Goal: Information Seeking & Learning: Check status

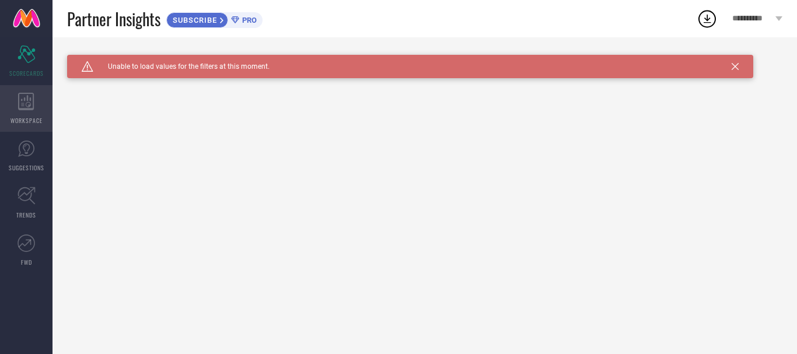
click at [27, 101] on icon at bounding box center [26, 101] width 16 height 17
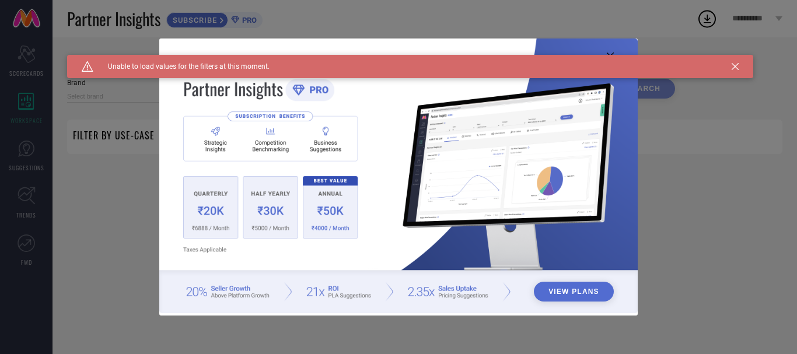
type input "1 STOP FASHION"
type input "All"
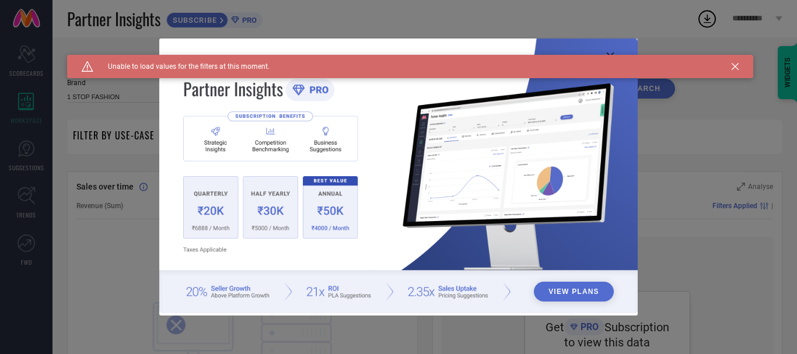
click at [744, 64] on div "Caution Created with Sketch. Unable to load values for the filters at this mome…" at bounding box center [410, 66] width 686 height 23
click at [742, 69] on div "Caution Created with Sketch. Unable to load values for the filters at this mome…" at bounding box center [410, 66] width 686 height 23
click at [739, 66] on div "Caution Created with Sketch. Unable to load values for the filters at this mome…" at bounding box center [410, 66] width 686 height 23
click at [735, 66] on icon at bounding box center [734, 66] width 7 height 7
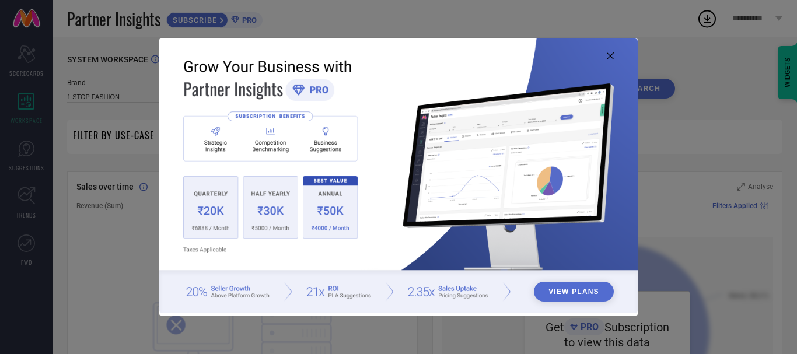
click at [610, 55] on icon at bounding box center [610, 55] width 7 height 7
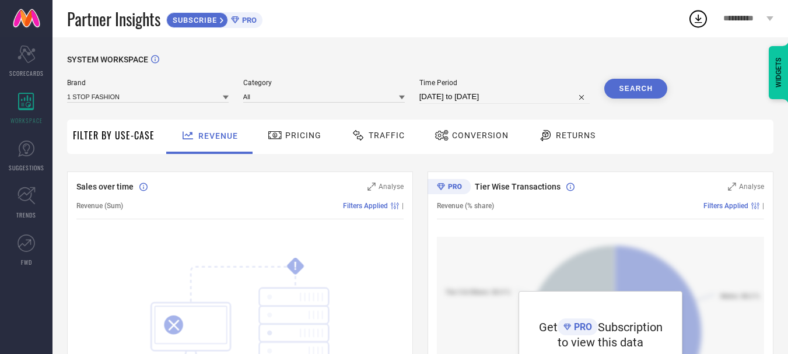
click at [461, 141] on div "Conversion" at bounding box center [472, 135] width 80 height 20
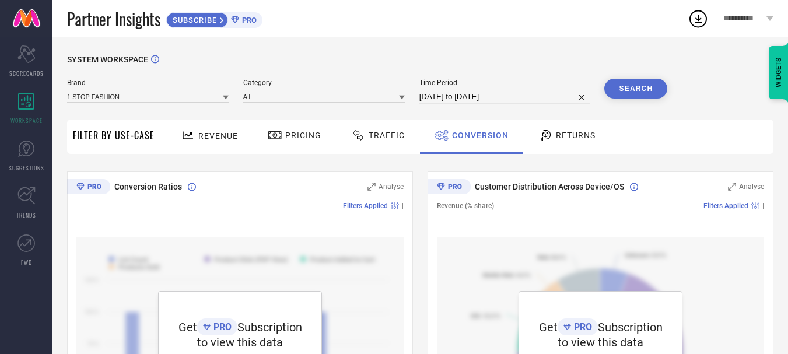
click at [302, 144] on div "Pricing" at bounding box center [294, 135] width 59 height 20
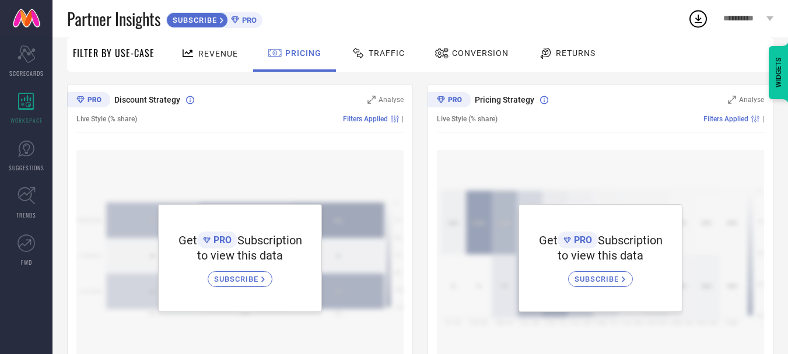
scroll to position [58, 0]
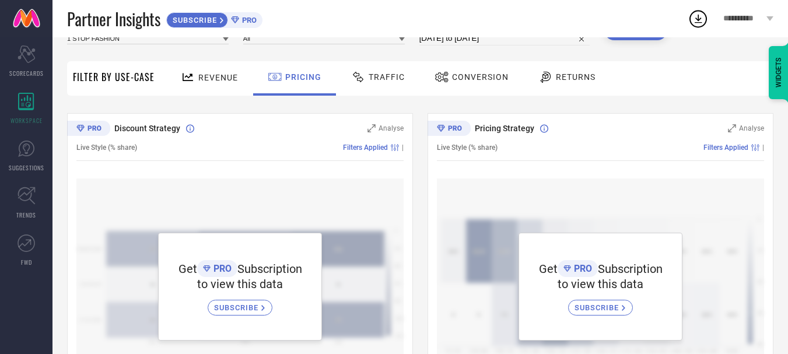
click at [392, 90] on div "Traffic" at bounding box center [377, 78] width 83 height 34
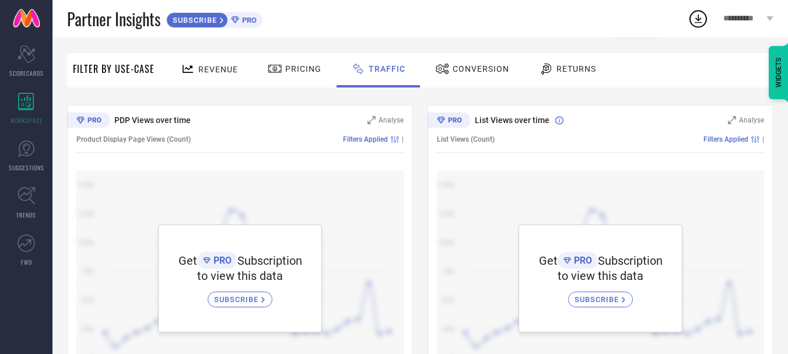
scroll to position [0, 0]
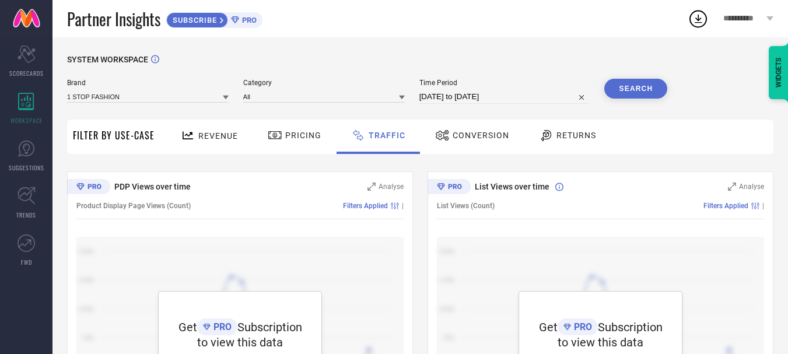
click at [750, 201] on div "List Views (Count) Filters Applied |" at bounding box center [600, 205] width 327 height 27
click at [531, 80] on span "Time Period" at bounding box center [504, 83] width 171 height 8
